Goal: Navigation & Orientation: Find specific page/section

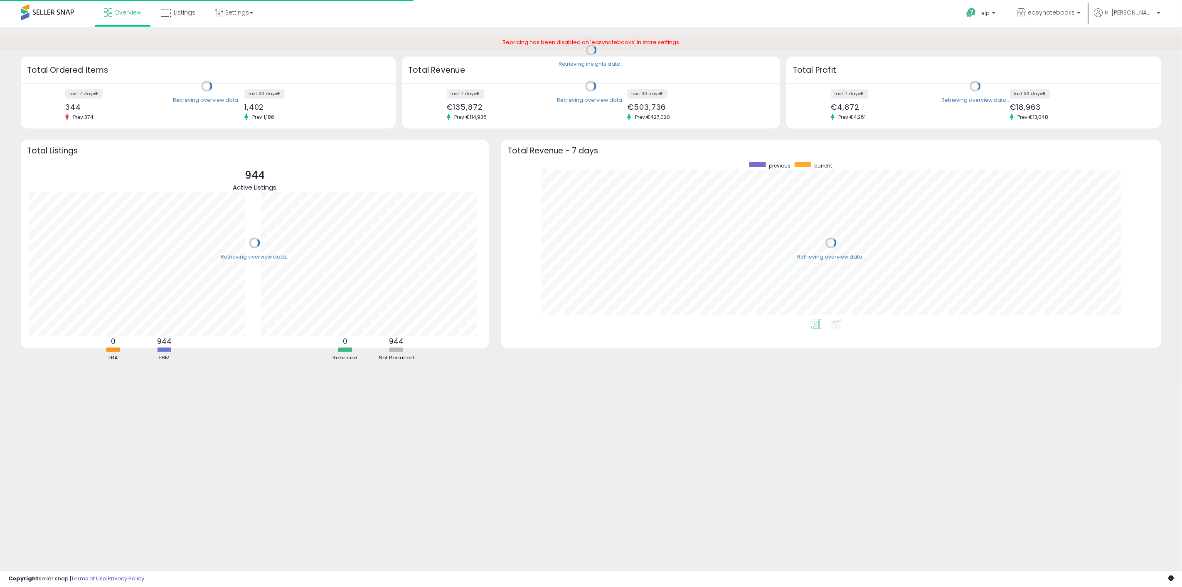
scroll to position [157, 643]
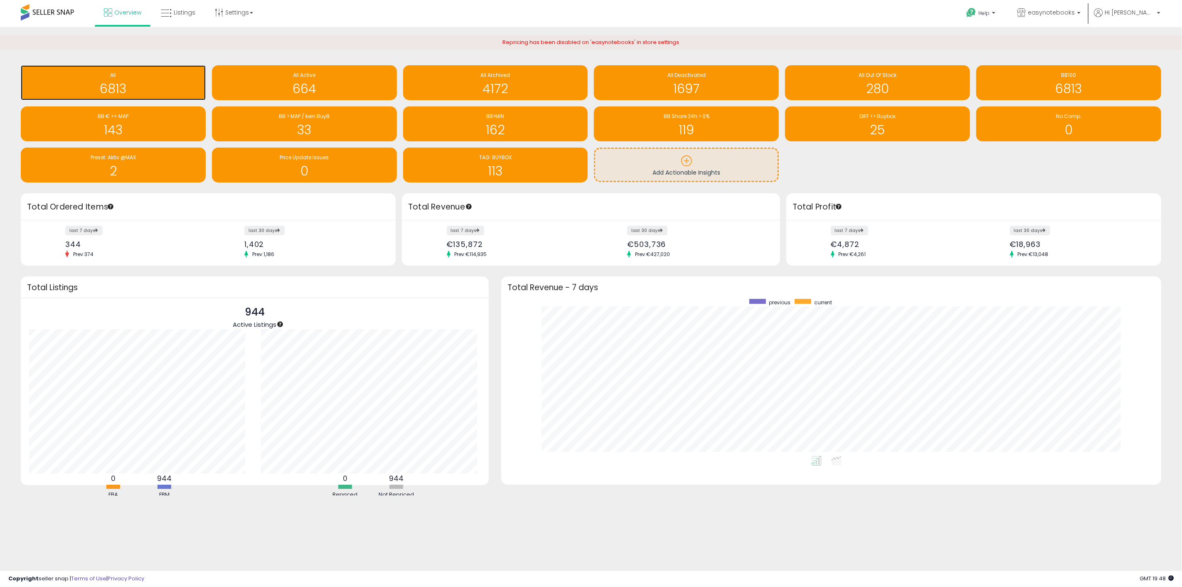
click at [123, 71] on div "All" at bounding box center [113, 75] width 177 height 8
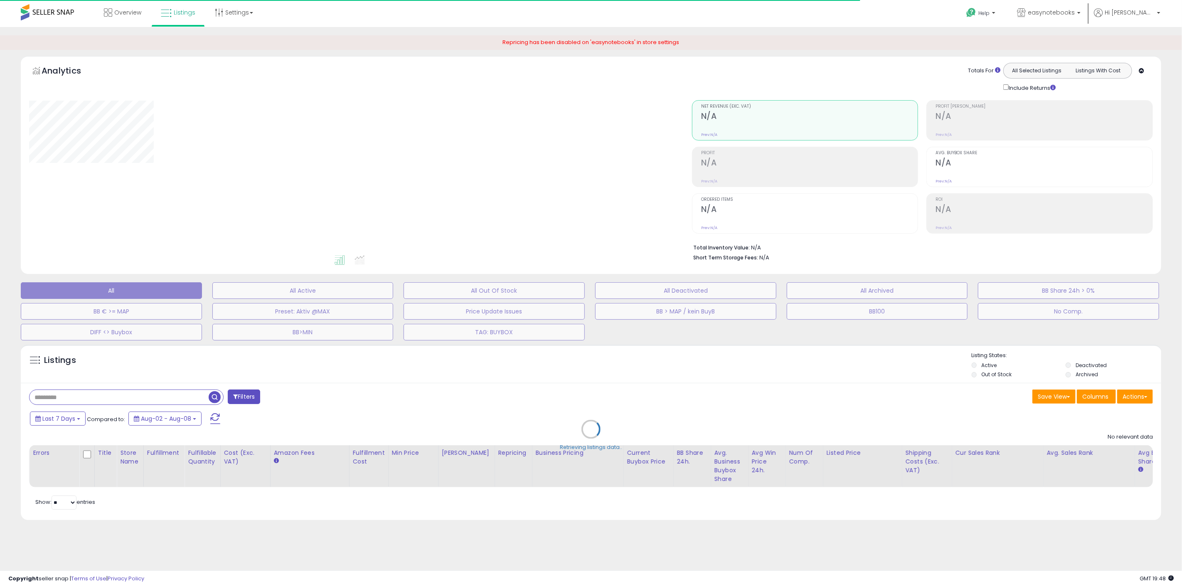
select select "**"
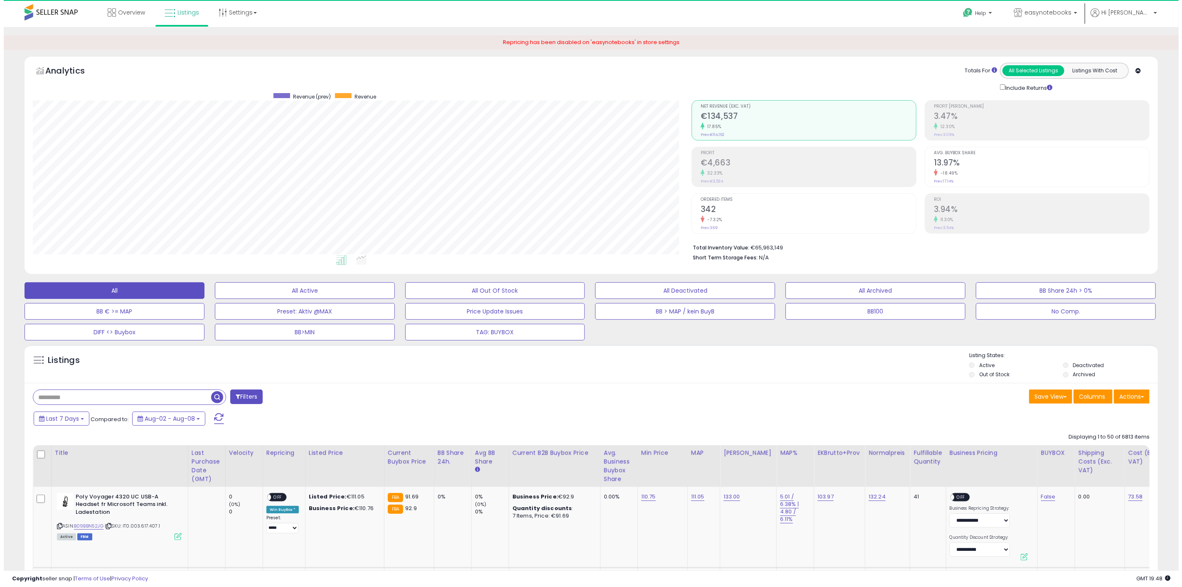
scroll to position [170, 658]
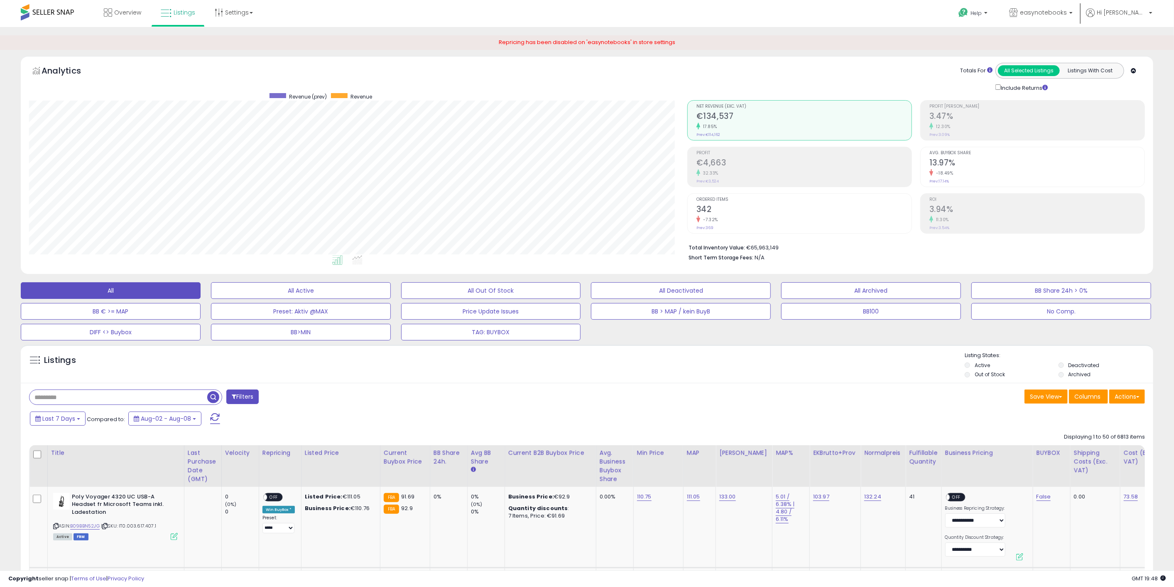
click at [996, 165] on h2 "13.97%" at bounding box center [1037, 163] width 215 height 11
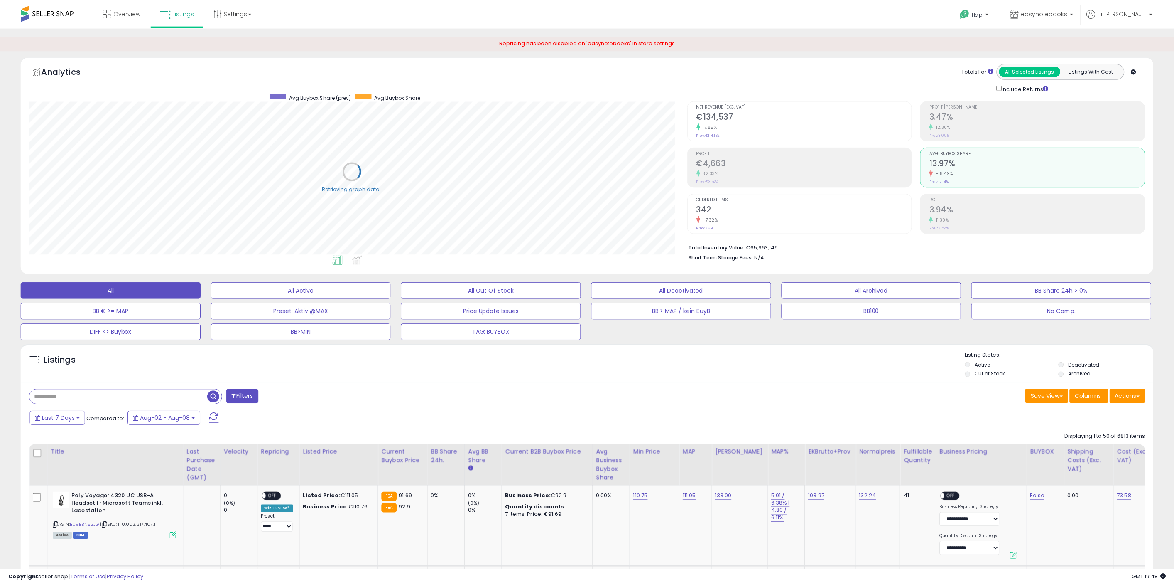
scroll to position [415270, 414782]
